Goal: Check status: Check status

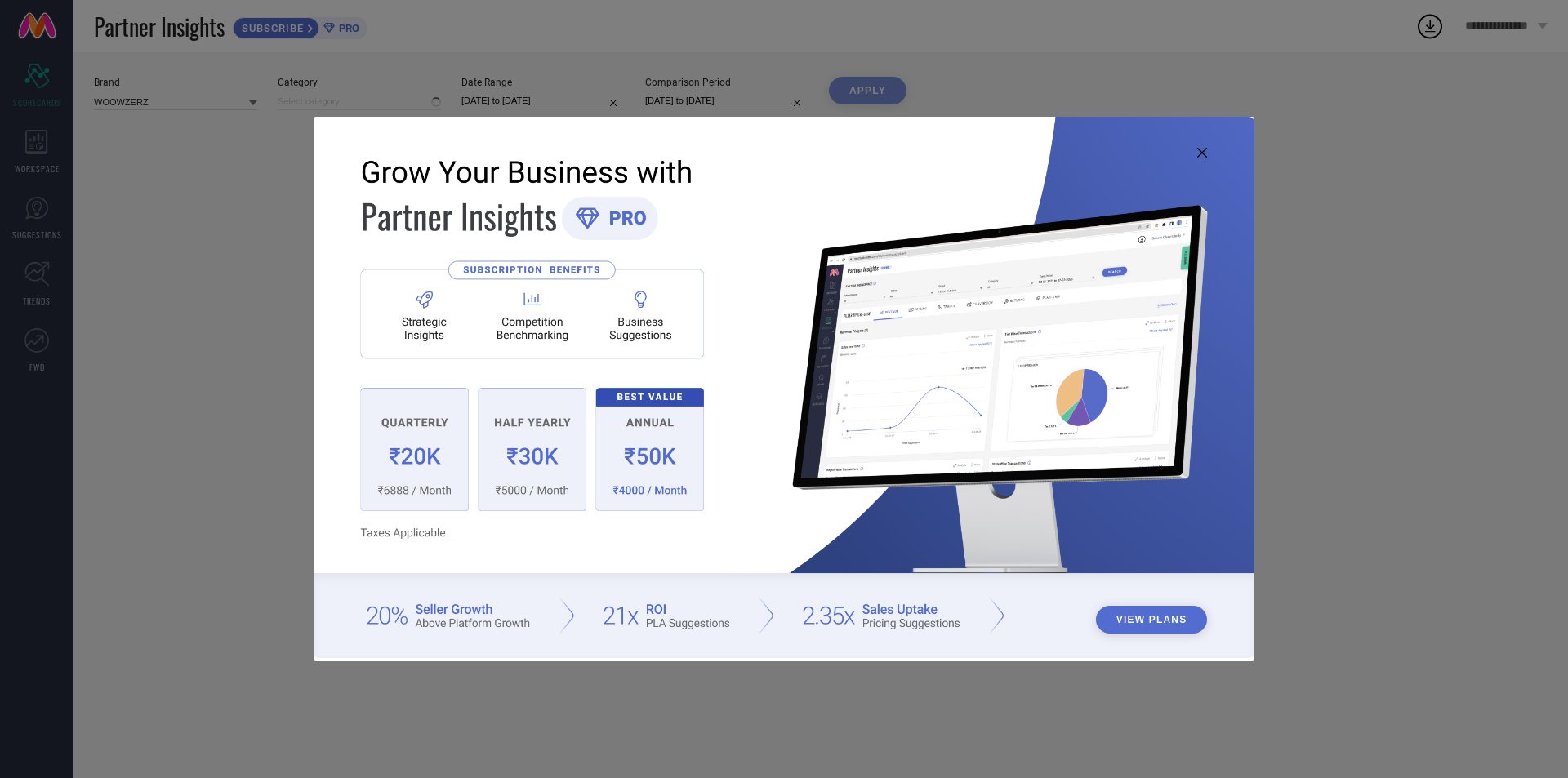
type input "All"
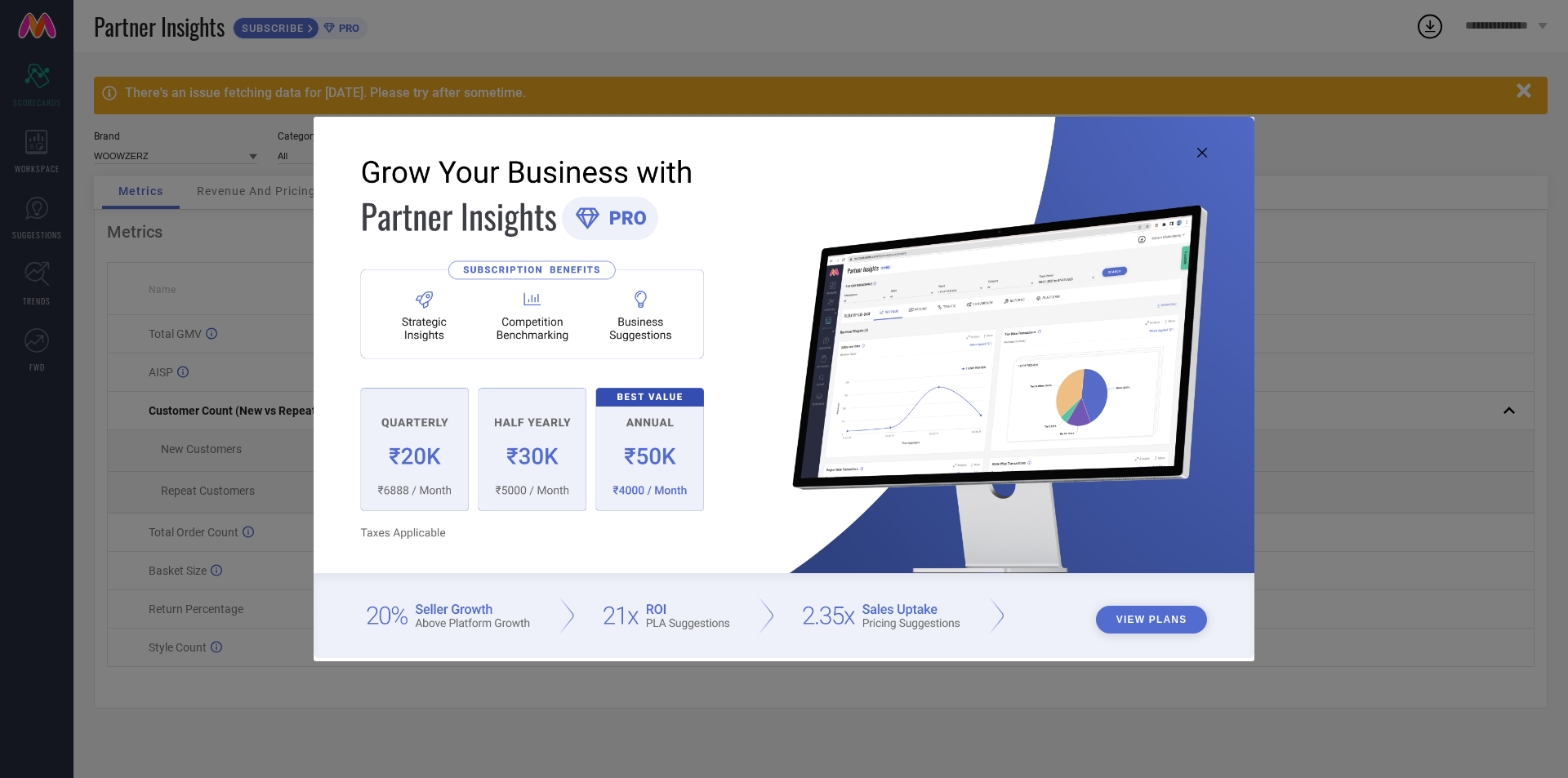
click at [1202, 150] on icon at bounding box center [1202, 153] width 10 height 10
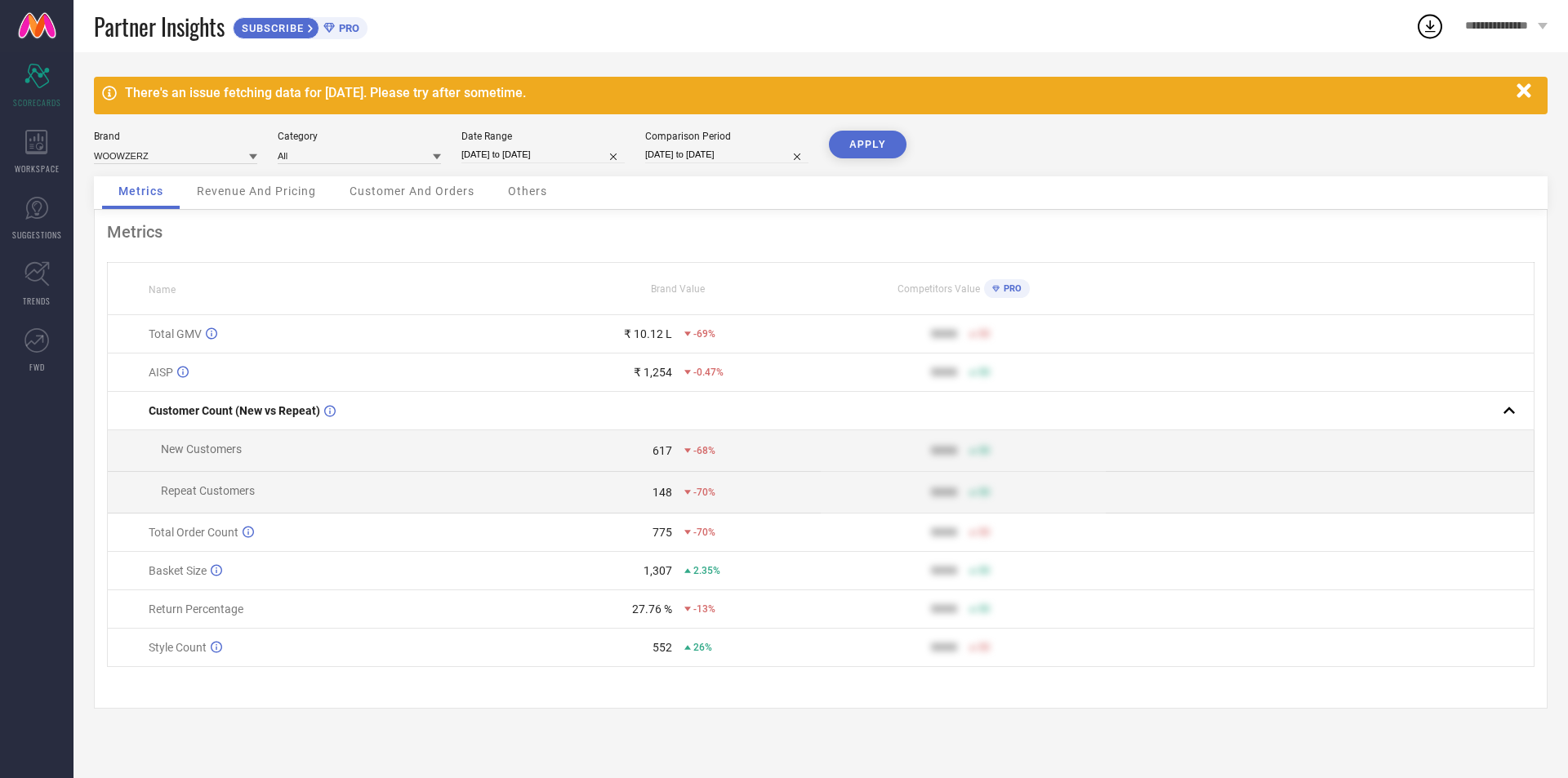
click at [551, 156] on input "[DATE] to [DATE]" at bounding box center [543, 154] width 163 height 17
select select "7"
select select "2025"
select select "8"
select select "2025"
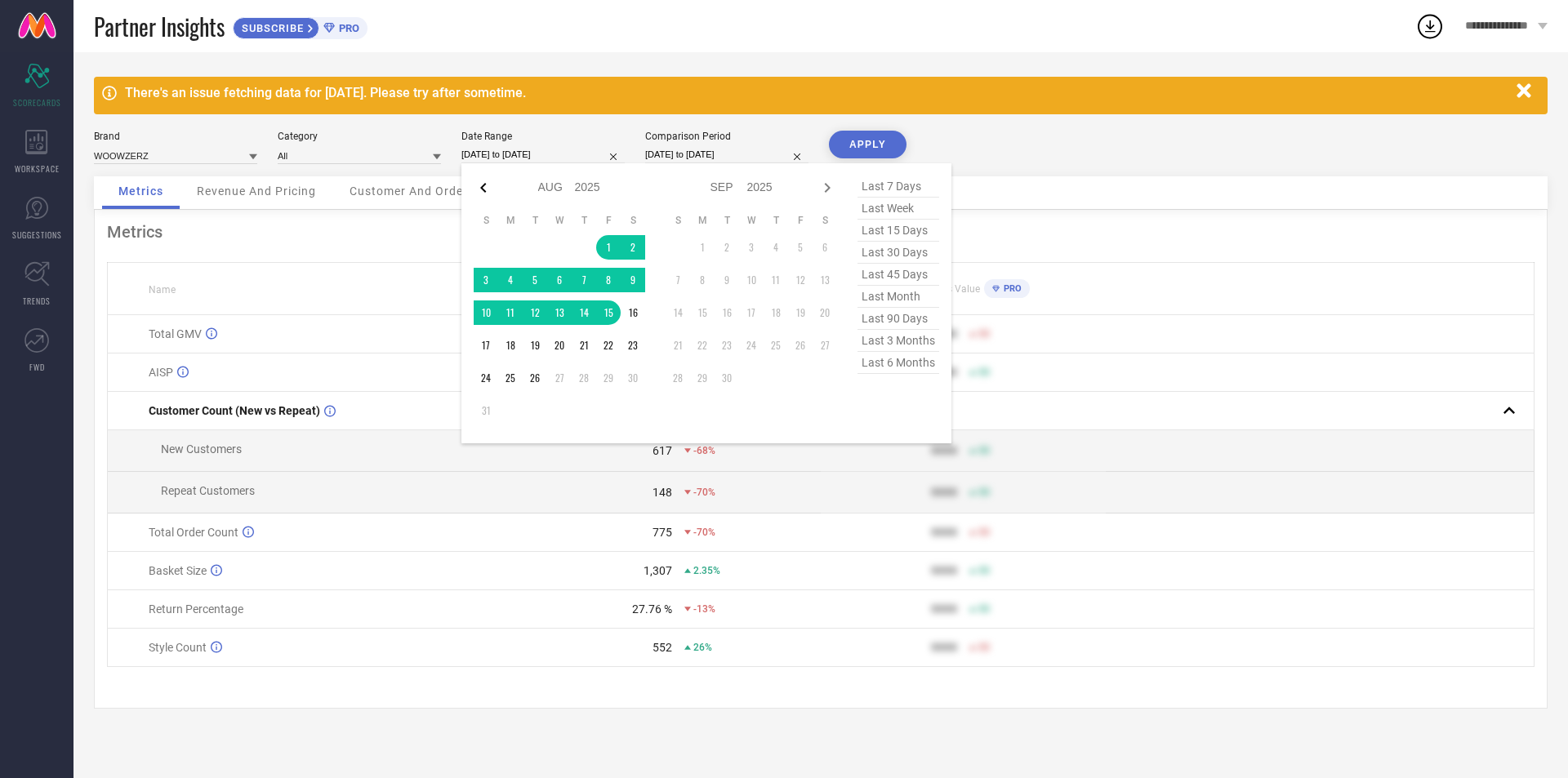
click at [478, 186] on icon at bounding box center [484, 188] width 19 height 19
select select "6"
select select "2025"
select select "7"
select select "2025"
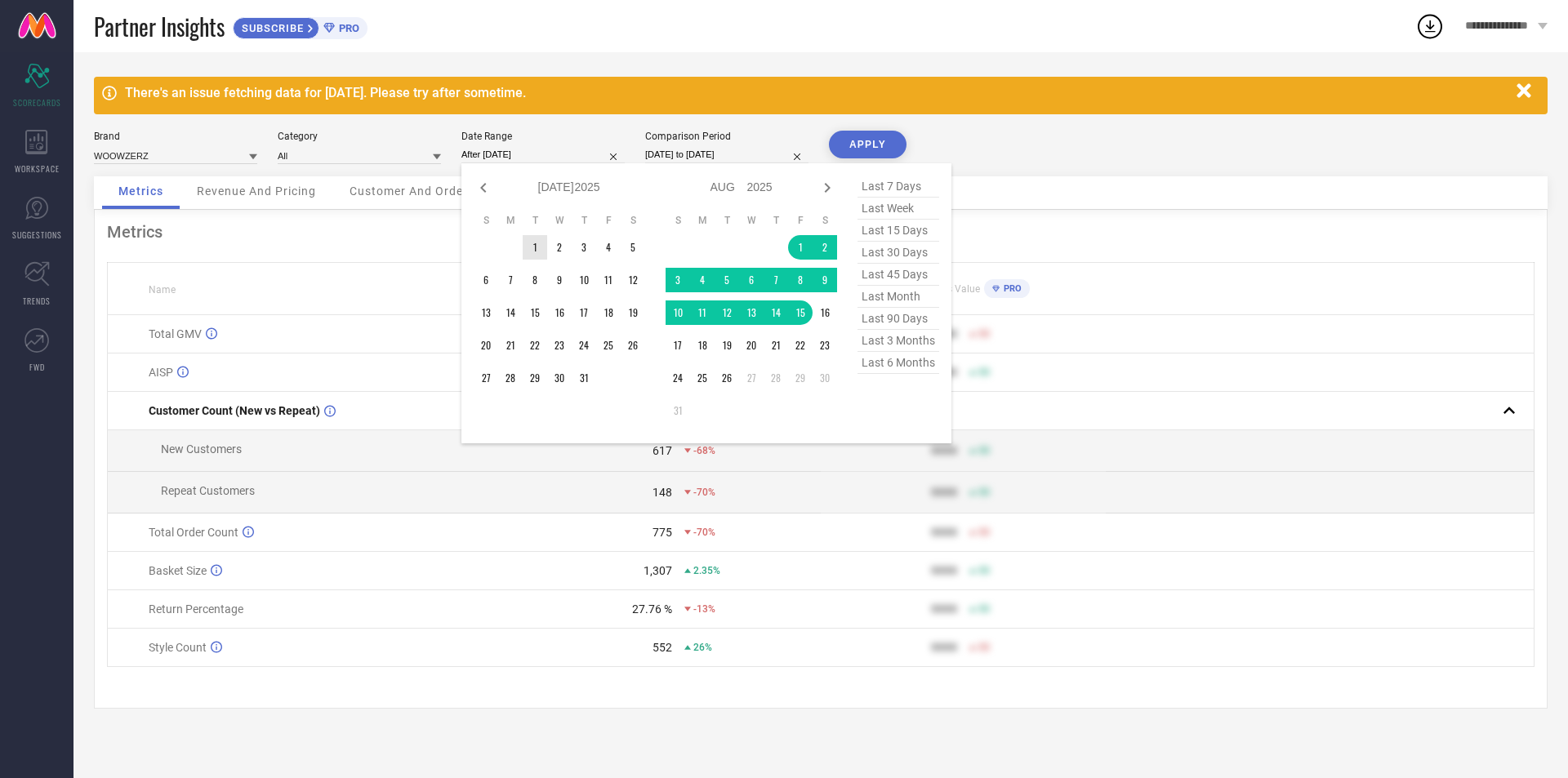
click at [532, 251] on td "1" at bounding box center [535, 248] width 25 height 25
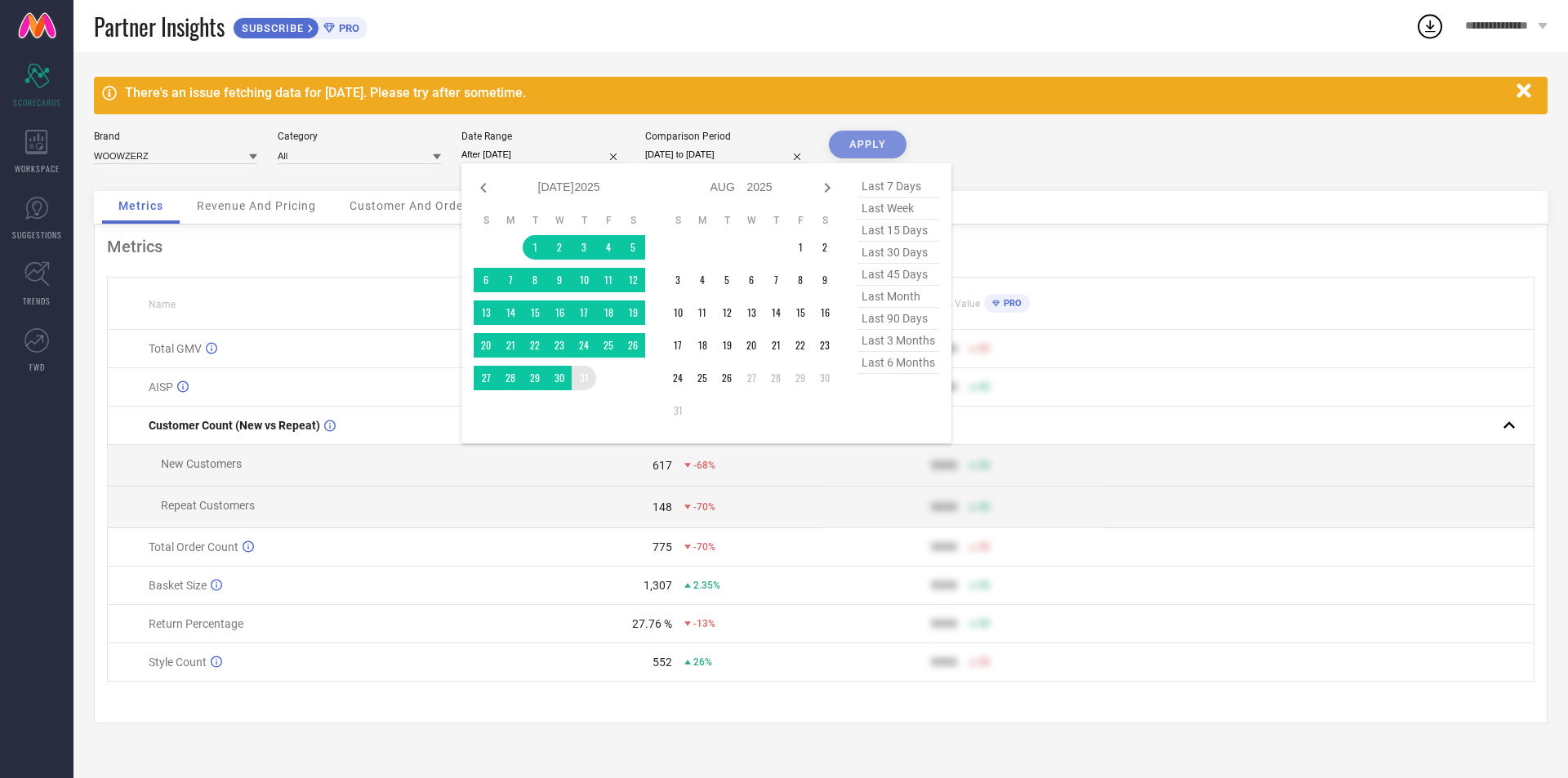
type input "[DATE] to [DATE]"
drag, startPoint x: 589, startPoint y: 380, endPoint x: 595, endPoint y: 344, distance: 36.5
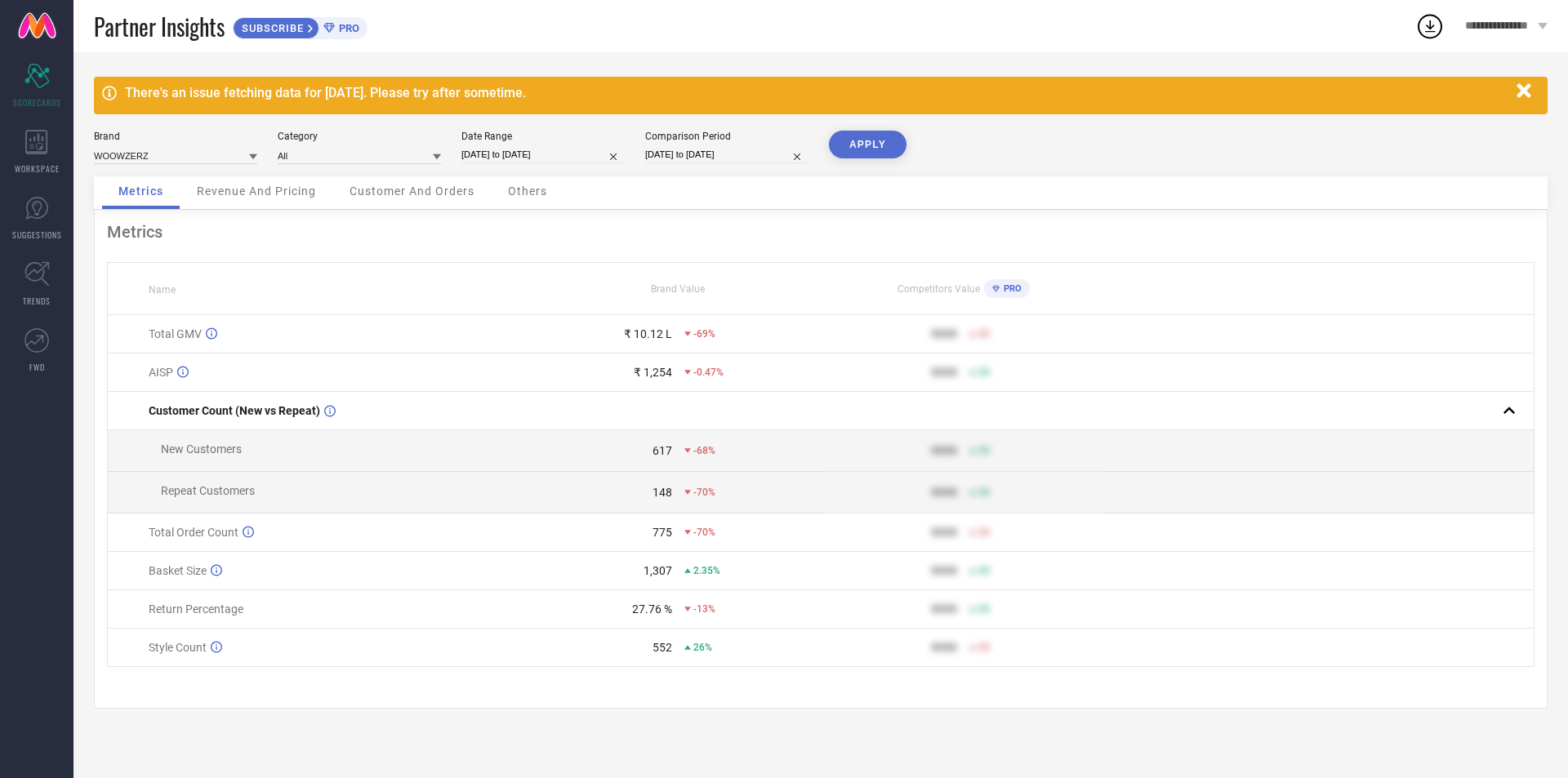
click at [897, 145] on button "APPLY" at bounding box center [868, 144] width 78 height 27
click at [571, 154] on input "[DATE] to [DATE]" at bounding box center [543, 154] width 163 height 17
select select "6"
select select "2025"
select select "7"
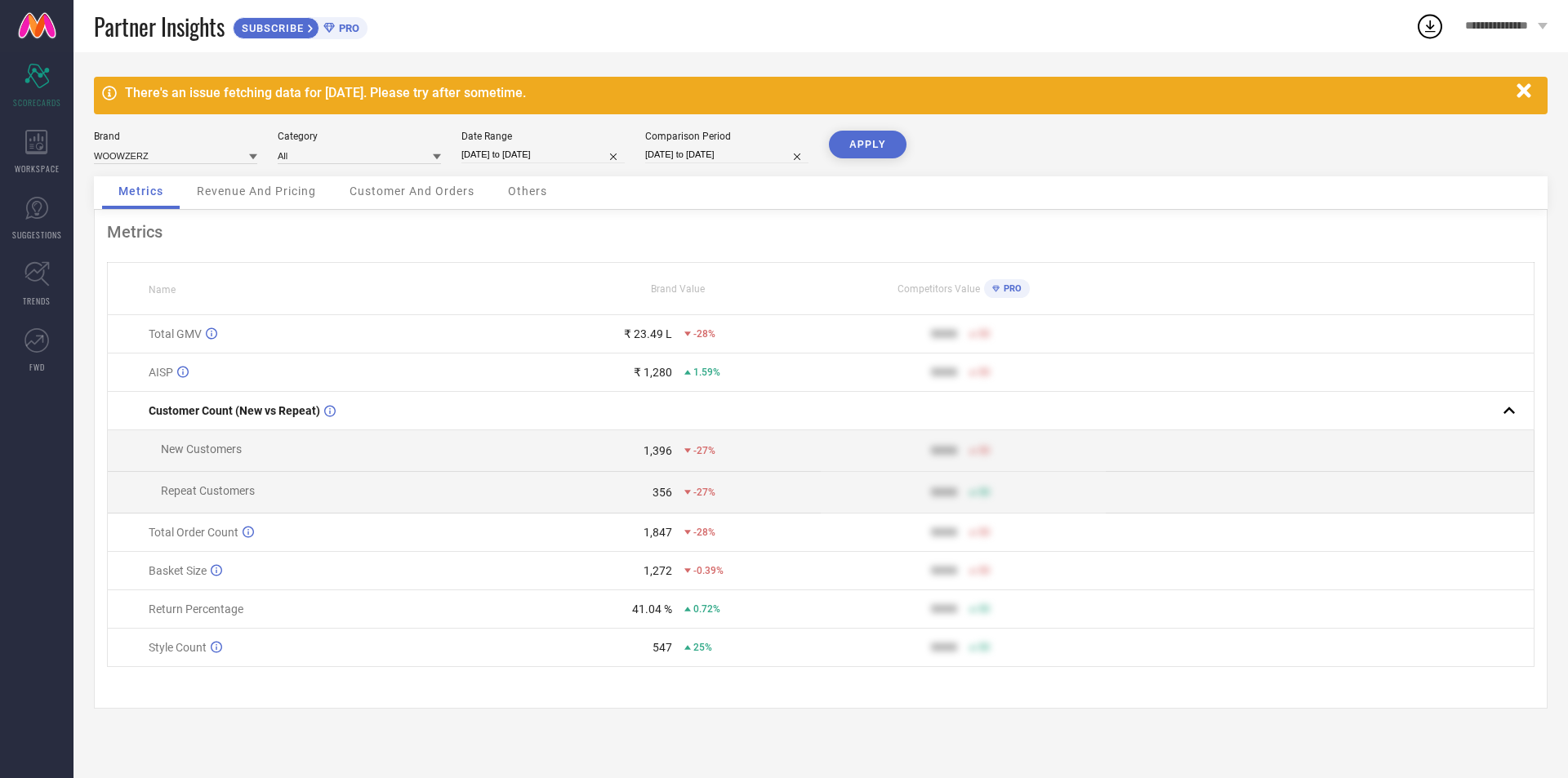
select select "2025"
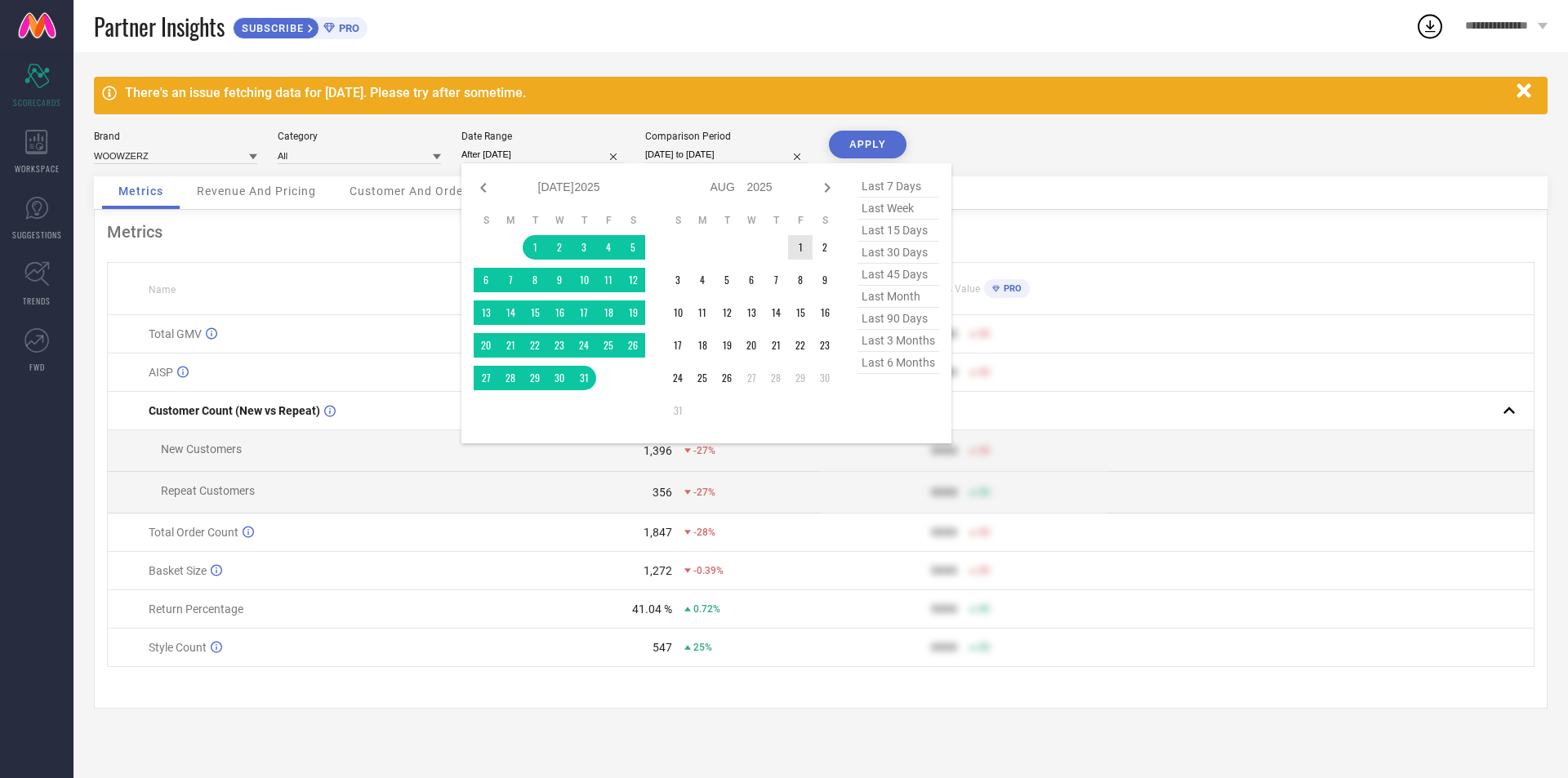
click at [803, 252] on td "1" at bounding box center [800, 248] width 25 height 25
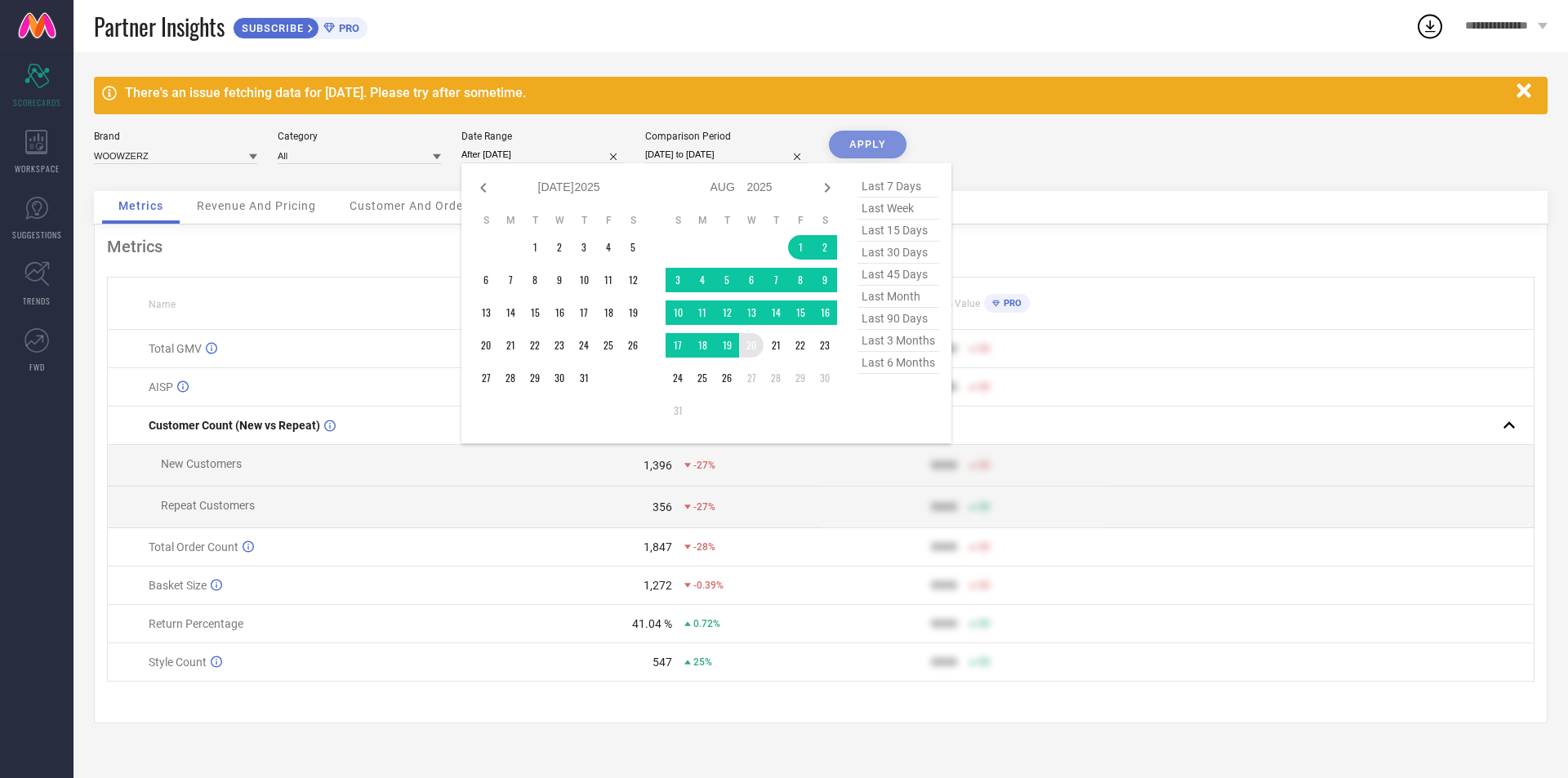
type input "[DATE] to [DATE]"
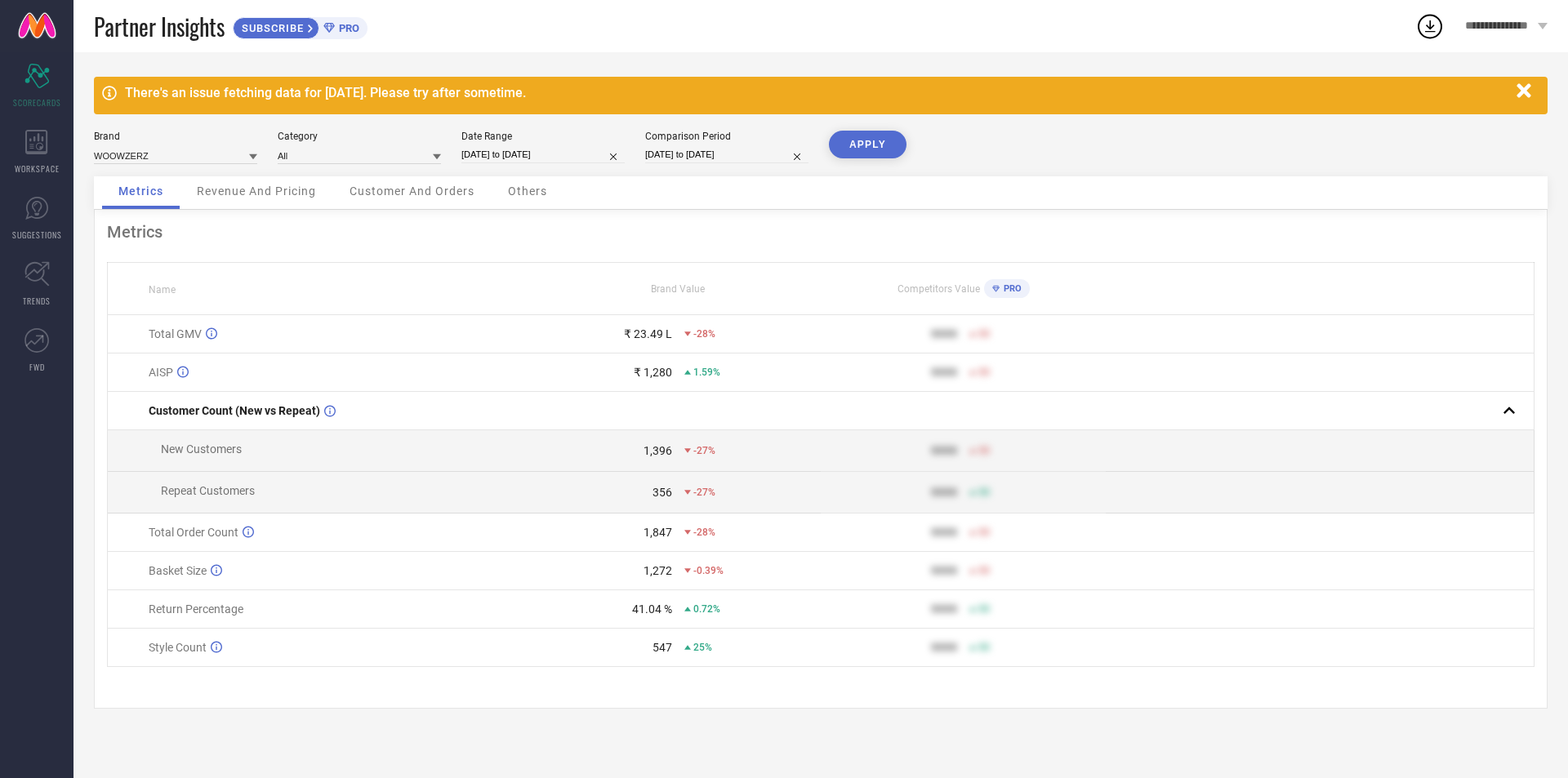
click at [850, 157] on button "APPLY" at bounding box center [868, 144] width 78 height 27
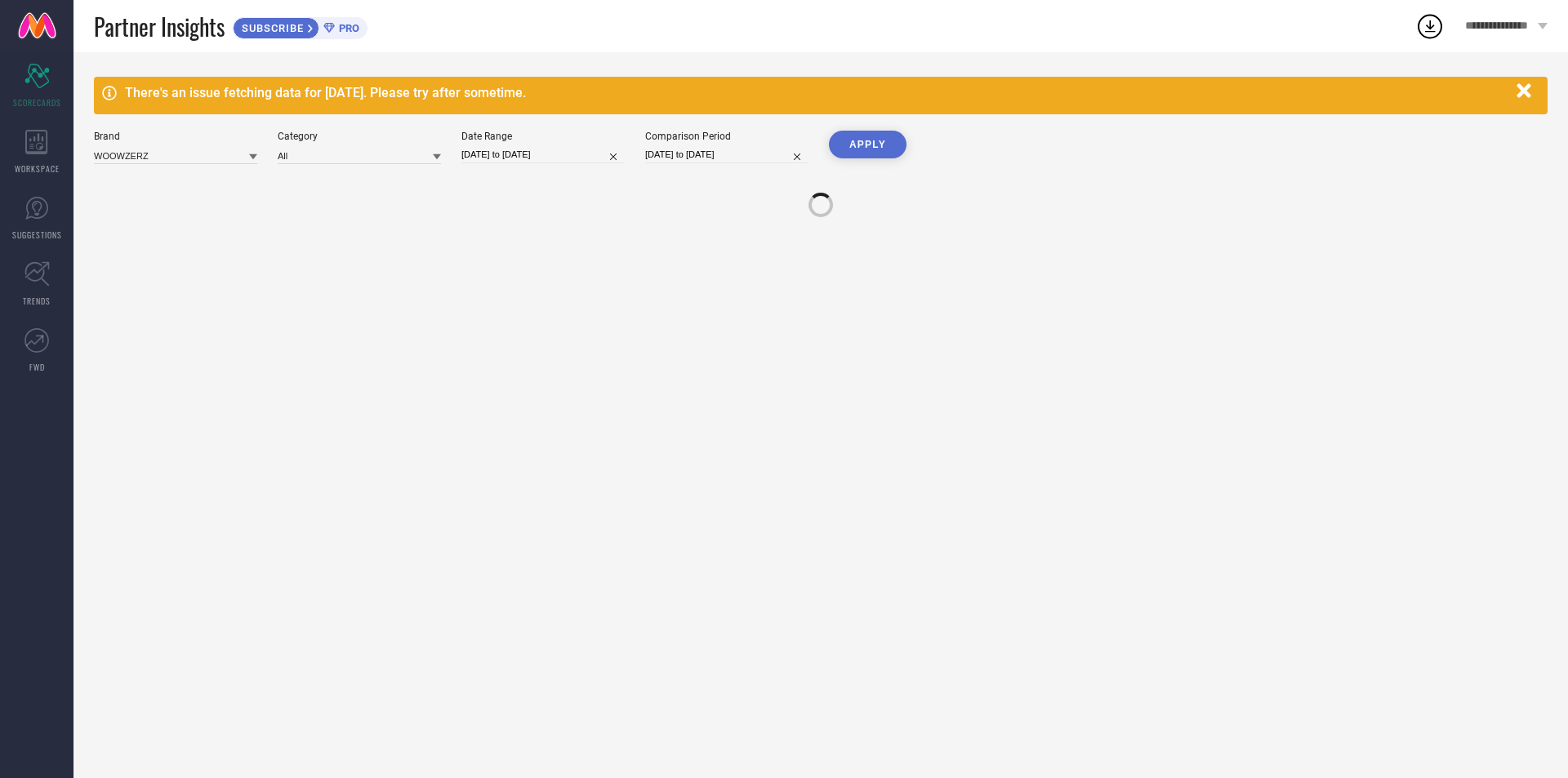
click at [852, 150] on button "APPLY" at bounding box center [868, 144] width 78 height 27
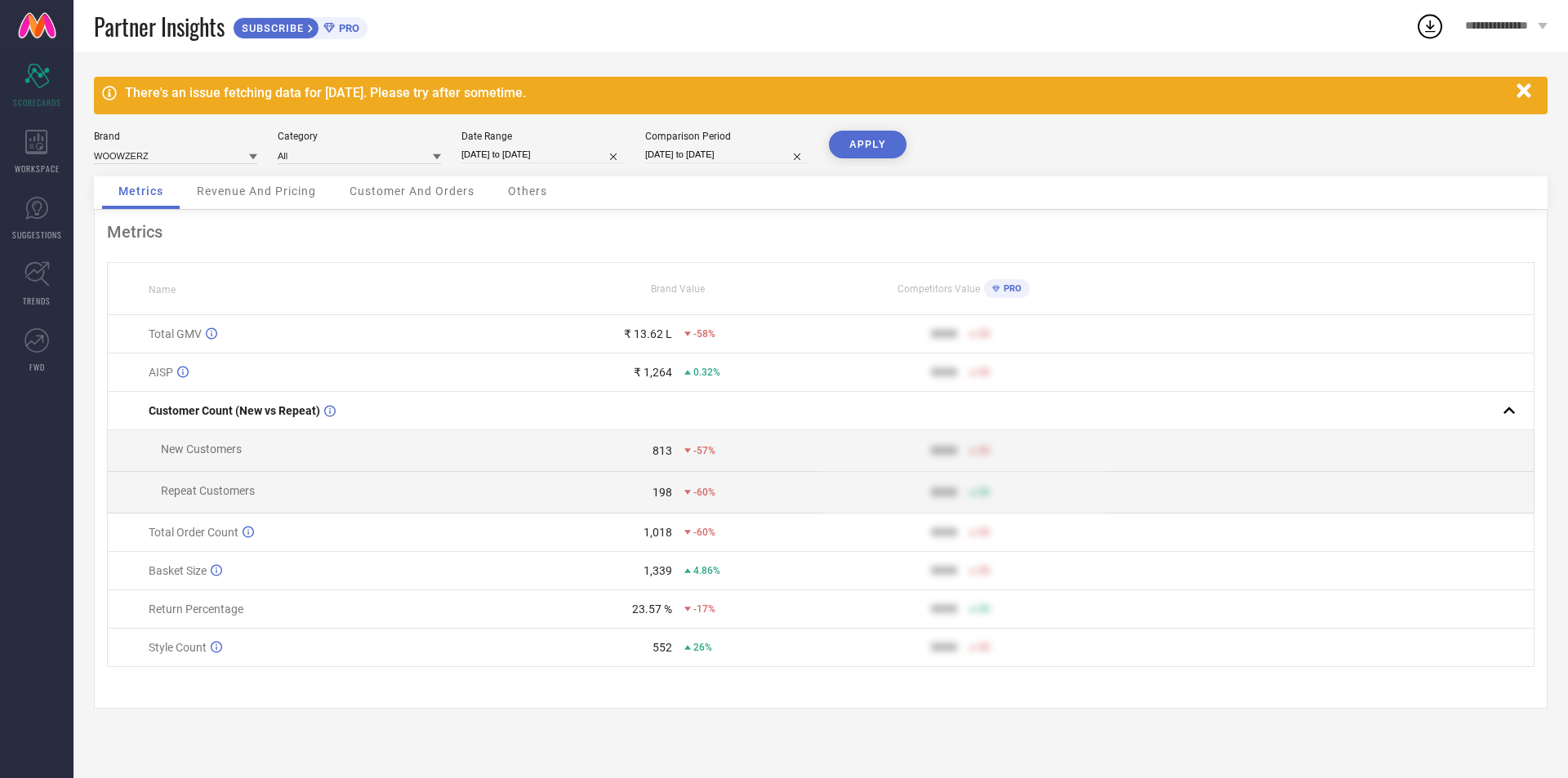
click at [569, 141] on div "Date Range" at bounding box center [543, 136] width 163 height 11
select select "7"
select select "2025"
select select "8"
select select "2025"
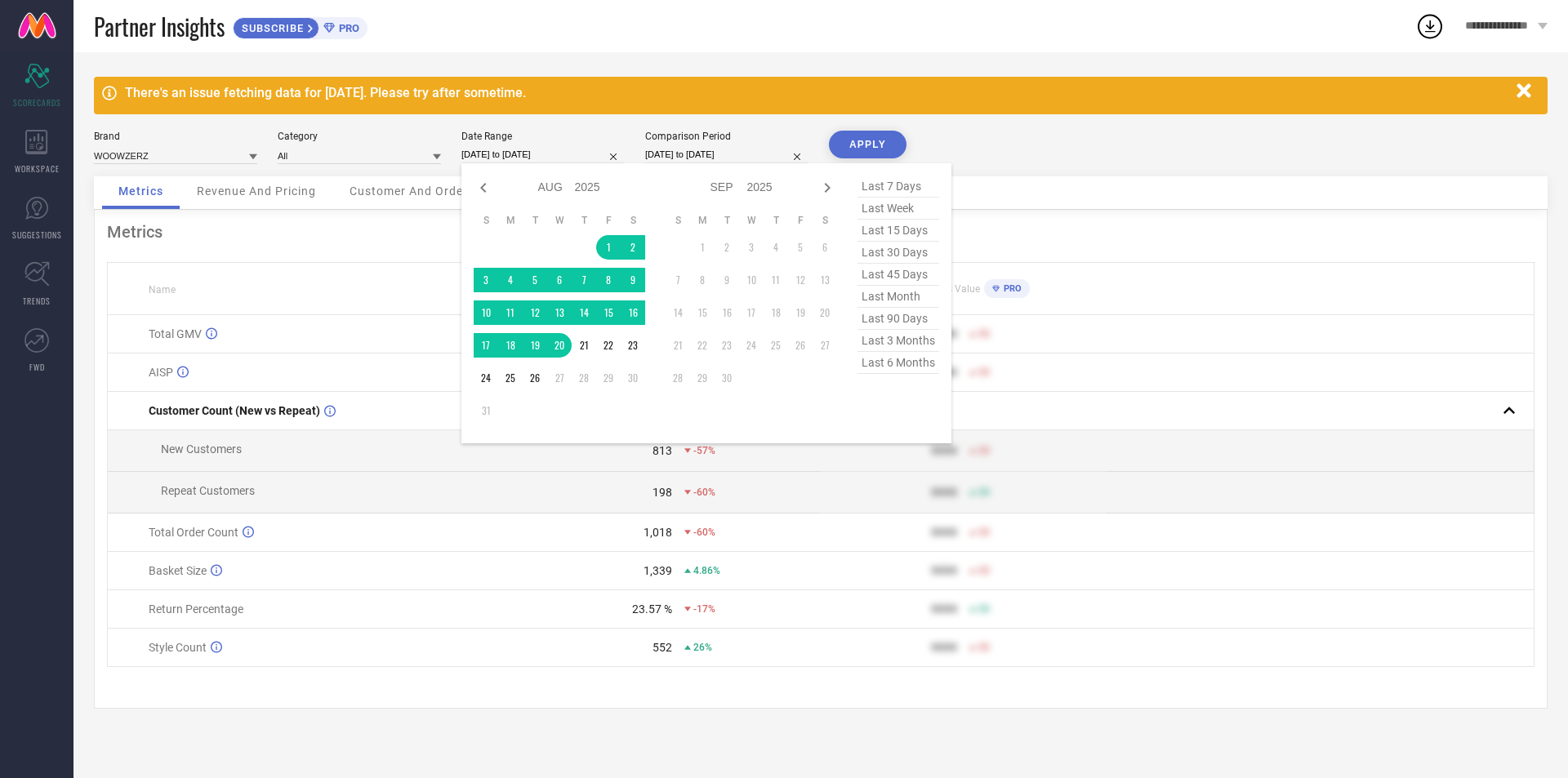
click at [600, 156] on input "[DATE] to [DATE]" at bounding box center [543, 154] width 163 height 17
click at [618, 243] on td "1" at bounding box center [609, 248] width 25 height 25
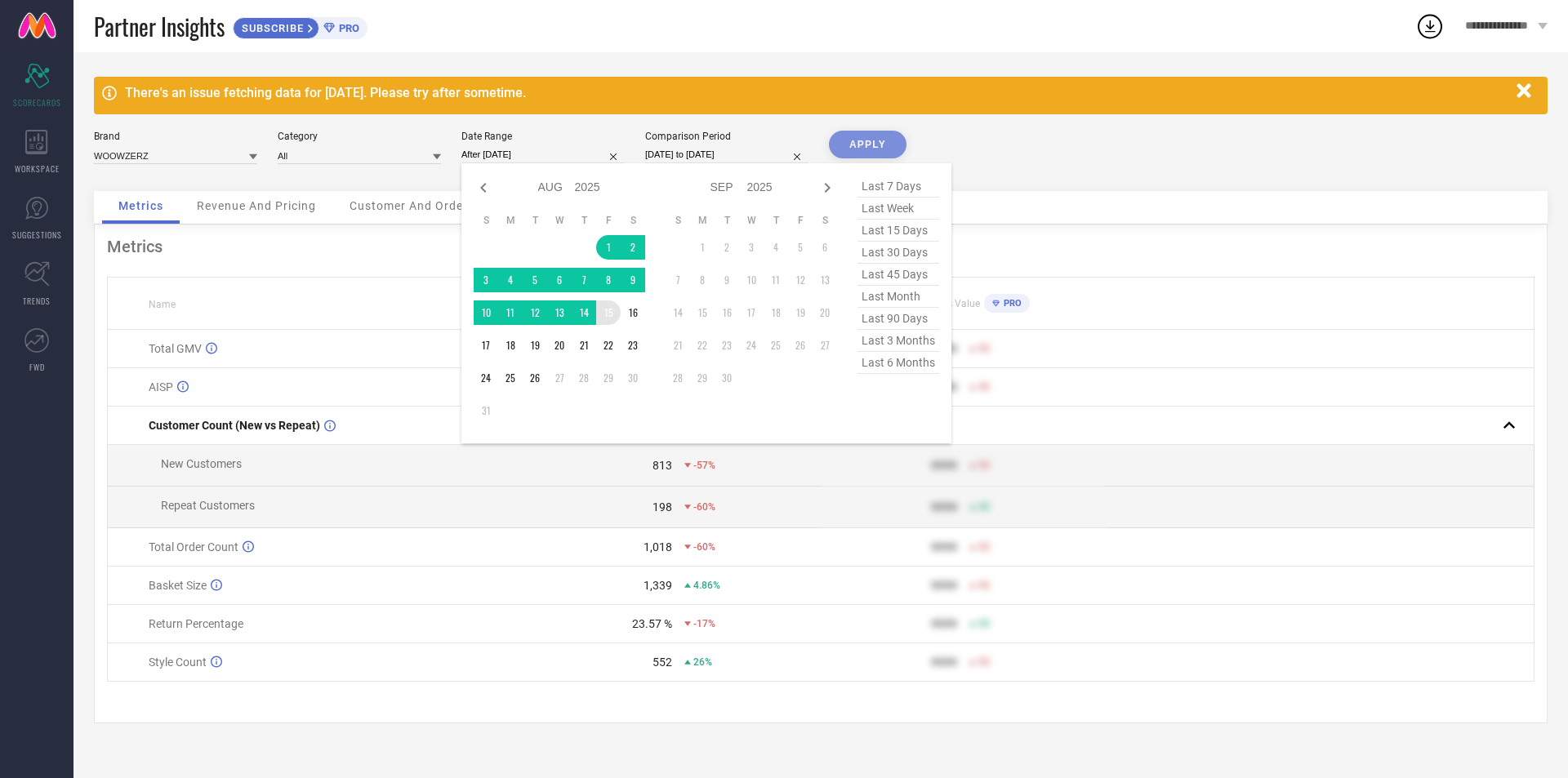
type input "[DATE] to [DATE]"
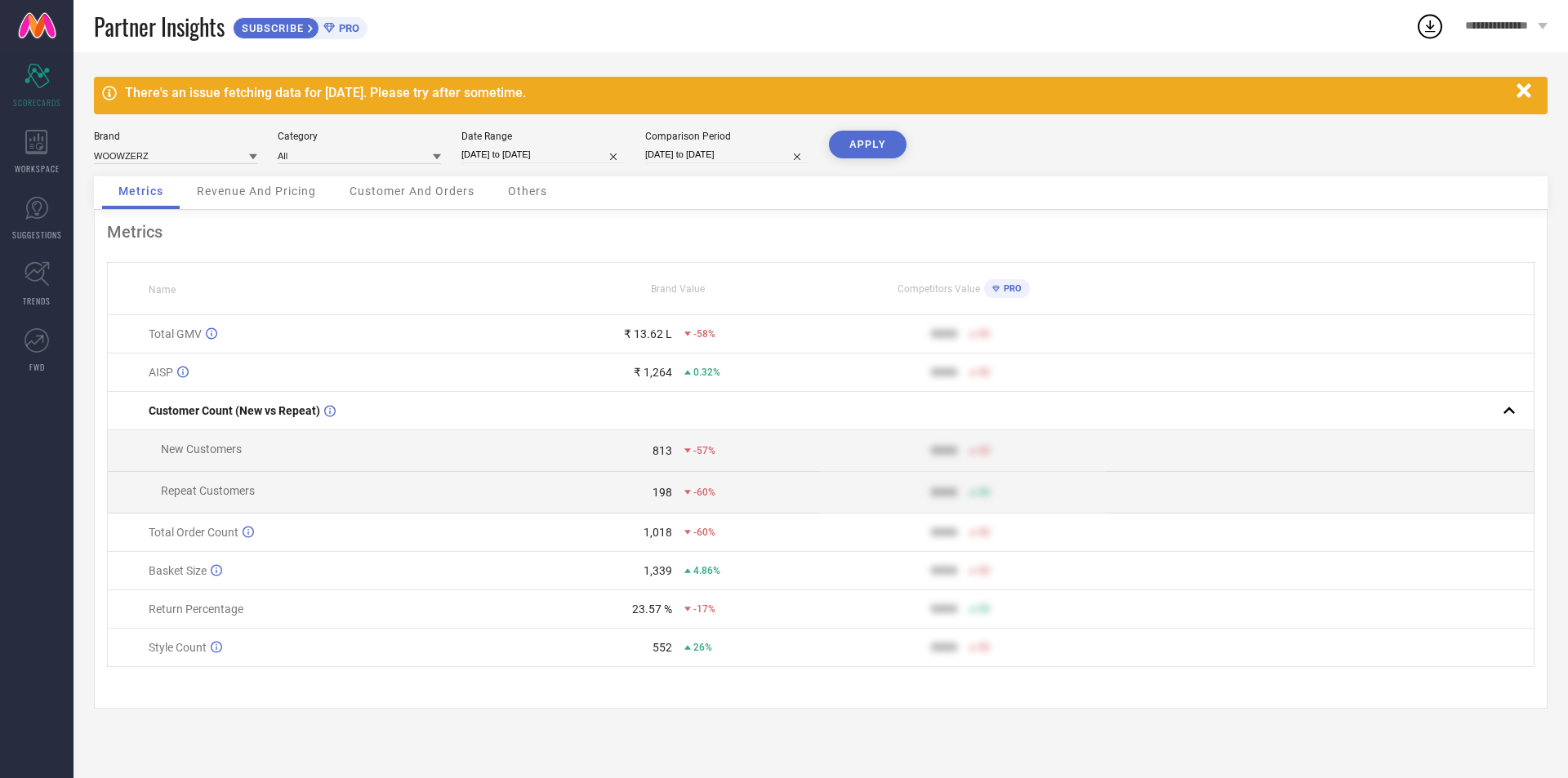
click at [860, 138] on button "APPLY" at bounding box center [868, 144] width 78 height 27
